Goal: Transaction & Acquisition: Subscribe to service/newsletter

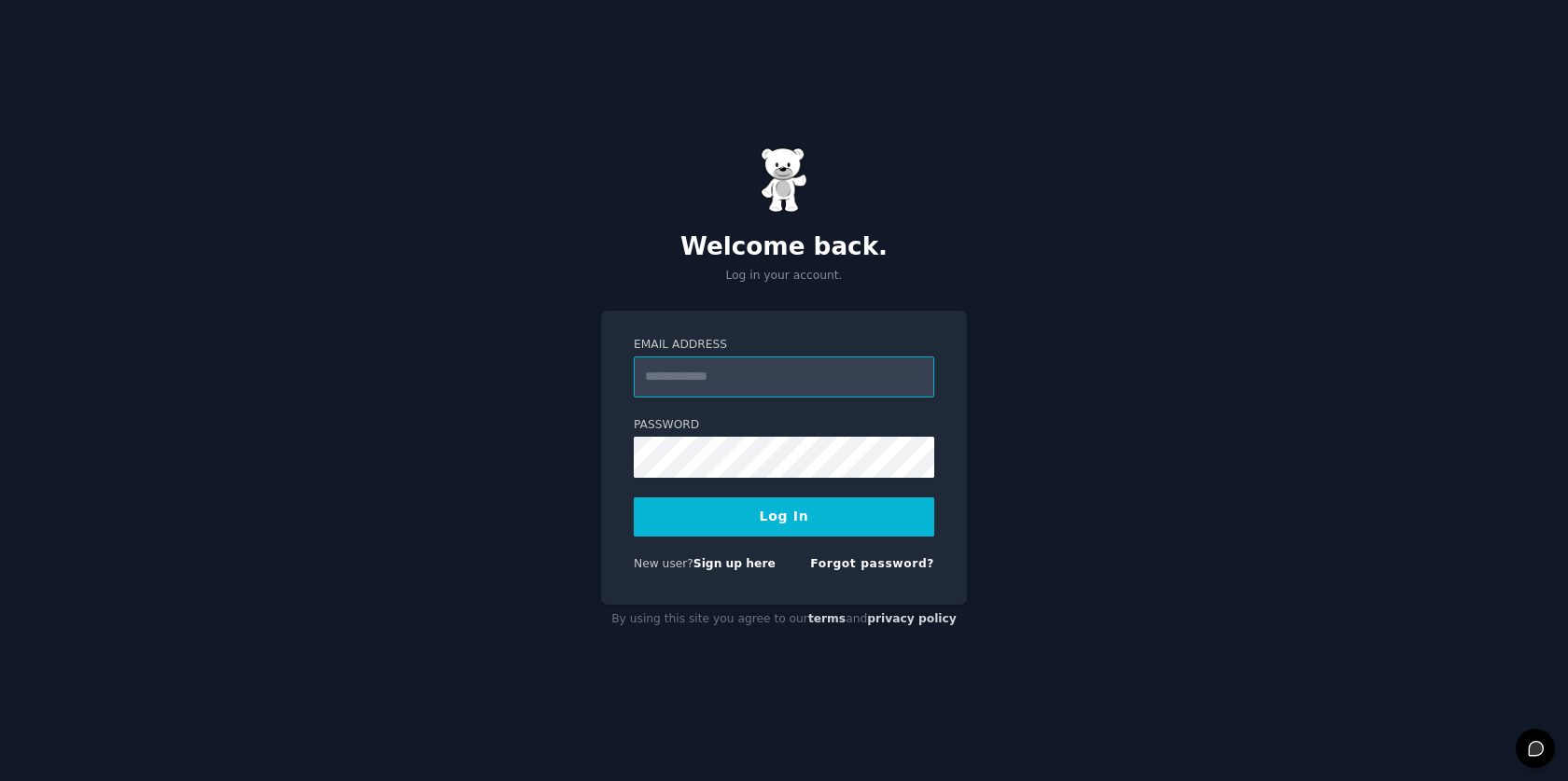
click at [743, 375] on input "Email Address" at bounding box center [784, 377] width 300 height 41
type input "**********"
click at [791, 523] on button "Log In" at bounding box center [784, 516] width 300 height 39
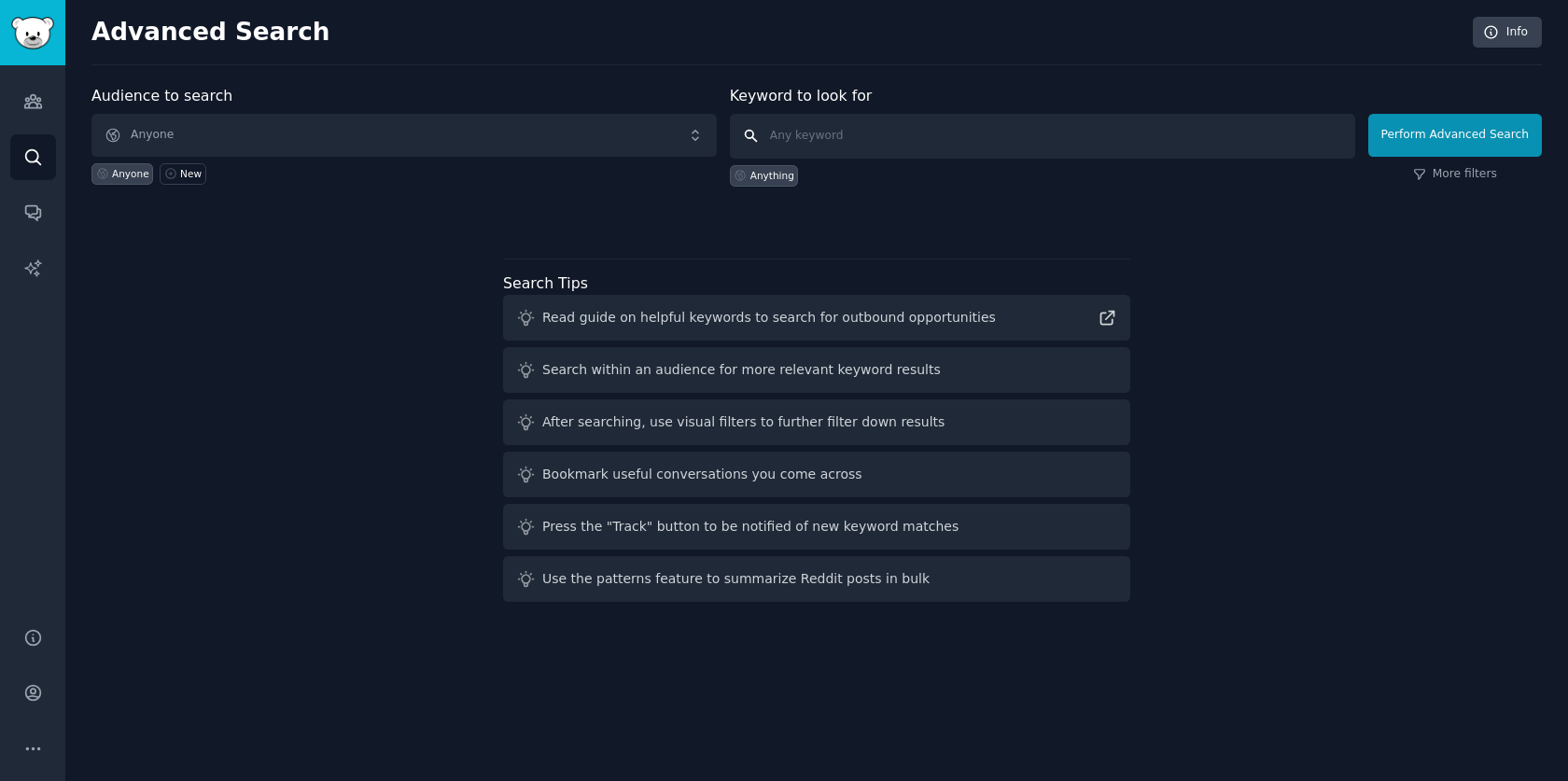
click at [897, 140] on input "text" at bounding box center [1042, 137] width 625 height 45
type input "g"
click at [444, 135] on span "Anyone" at bounding box center [403, 136] width 625 height 43
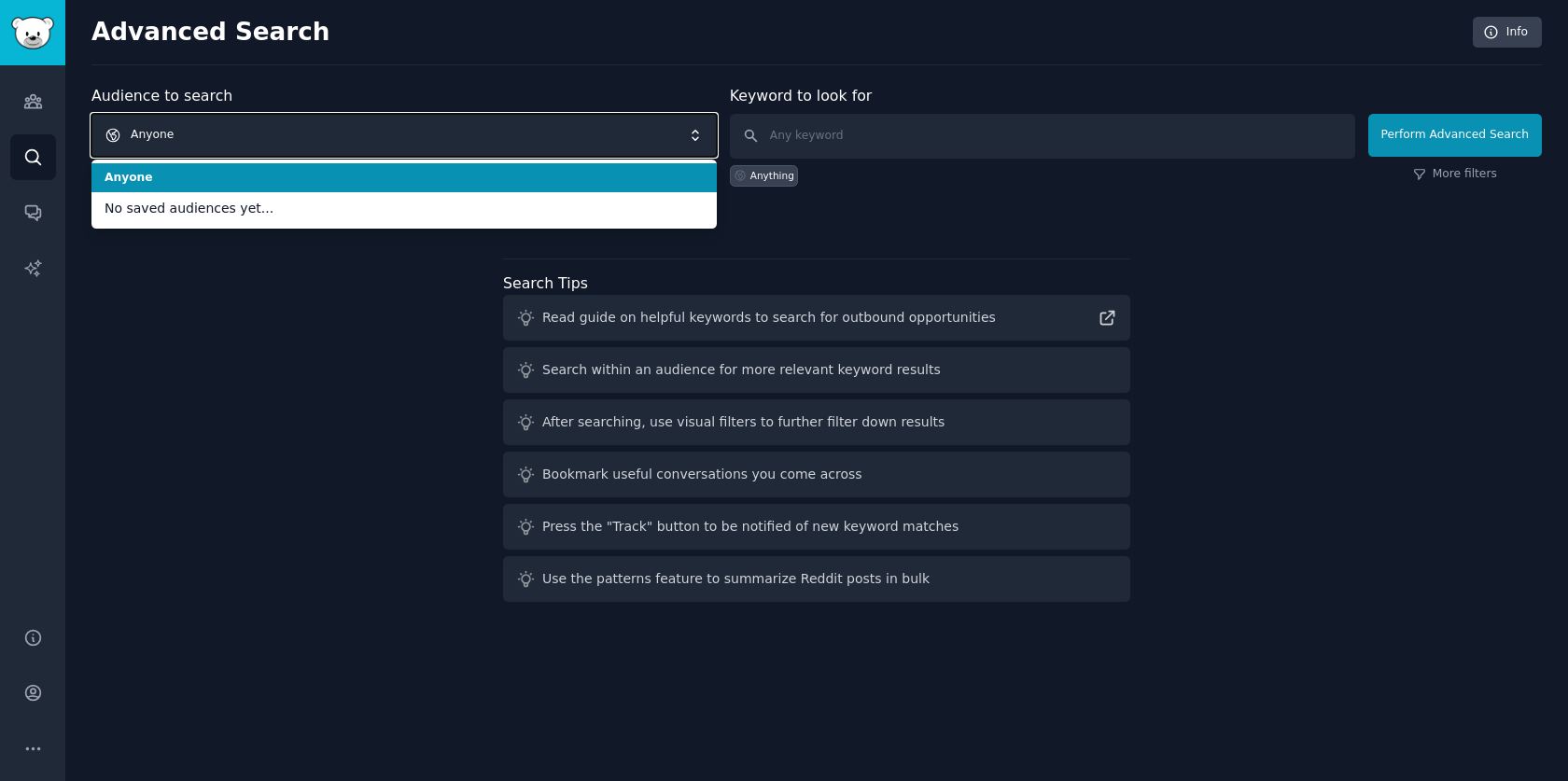
click at [444, 135] on span "Anyone" at bounding box center [403, 136] width 625 height 43
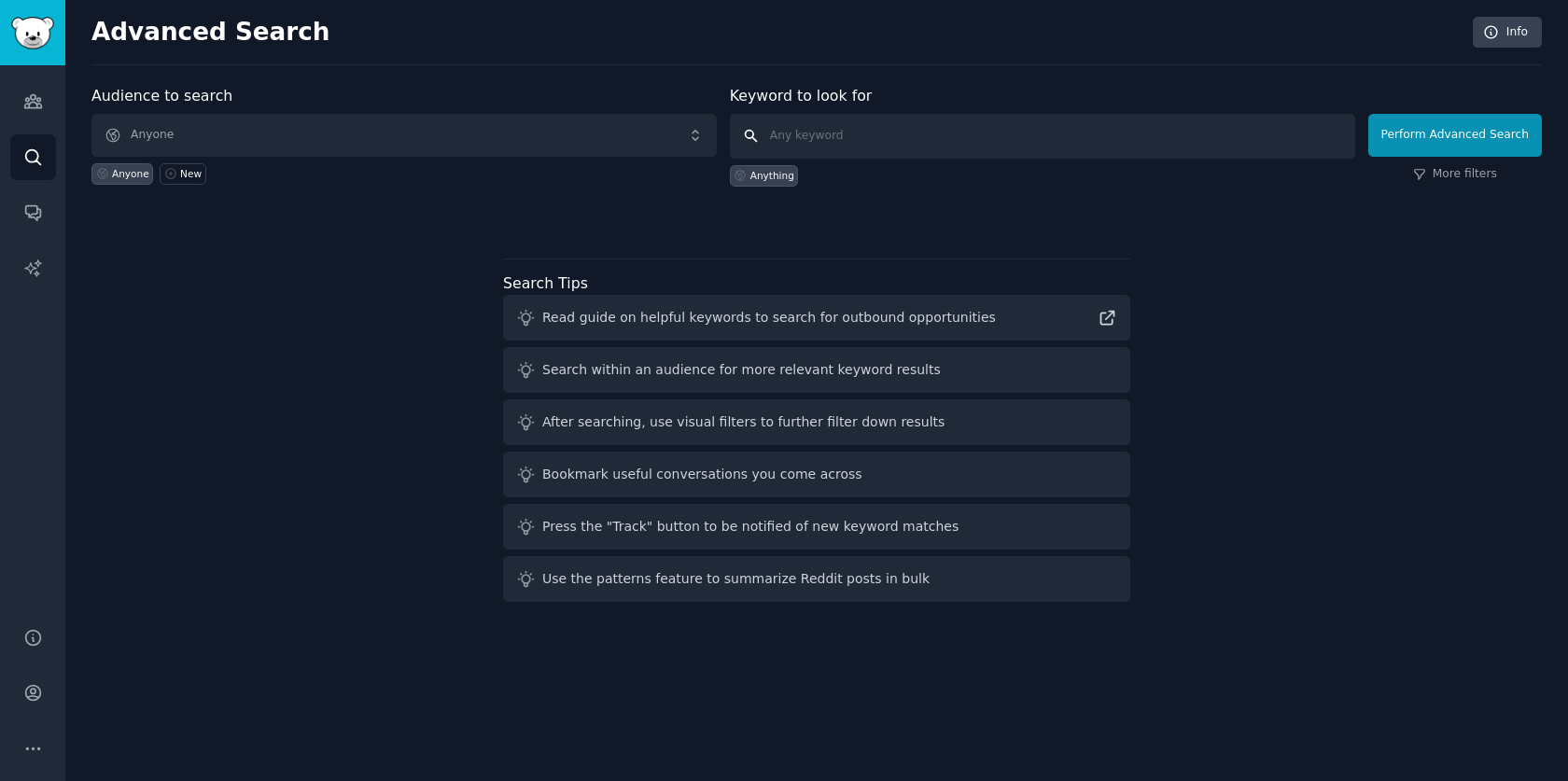
click at [1104, 126] on input "text" at bounding box center [1042, 137] width 625 height 45
paste input "API aggregator"
type input "API aggregator"
click at [1450, 138] on button "Perform Advanced Search" at bounding box center [1455, 136] width 173 height 43
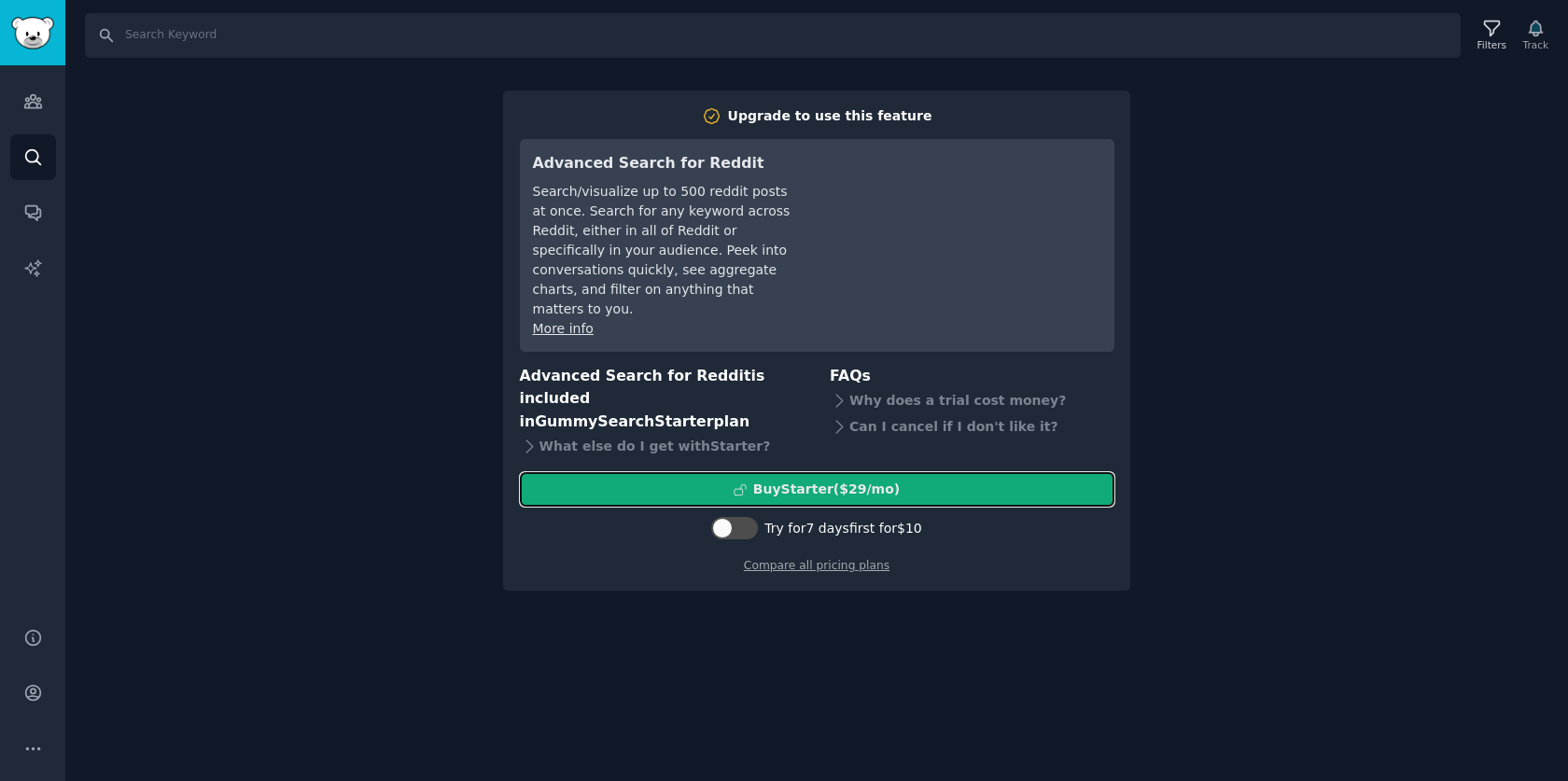
click at [810, 489] on div "Buy Starter ($ 29 /mo )" at bounding box center [826, 489] width 146 height 19
